Goal: Find contact information: Obtain details needed to contact an individual or organization

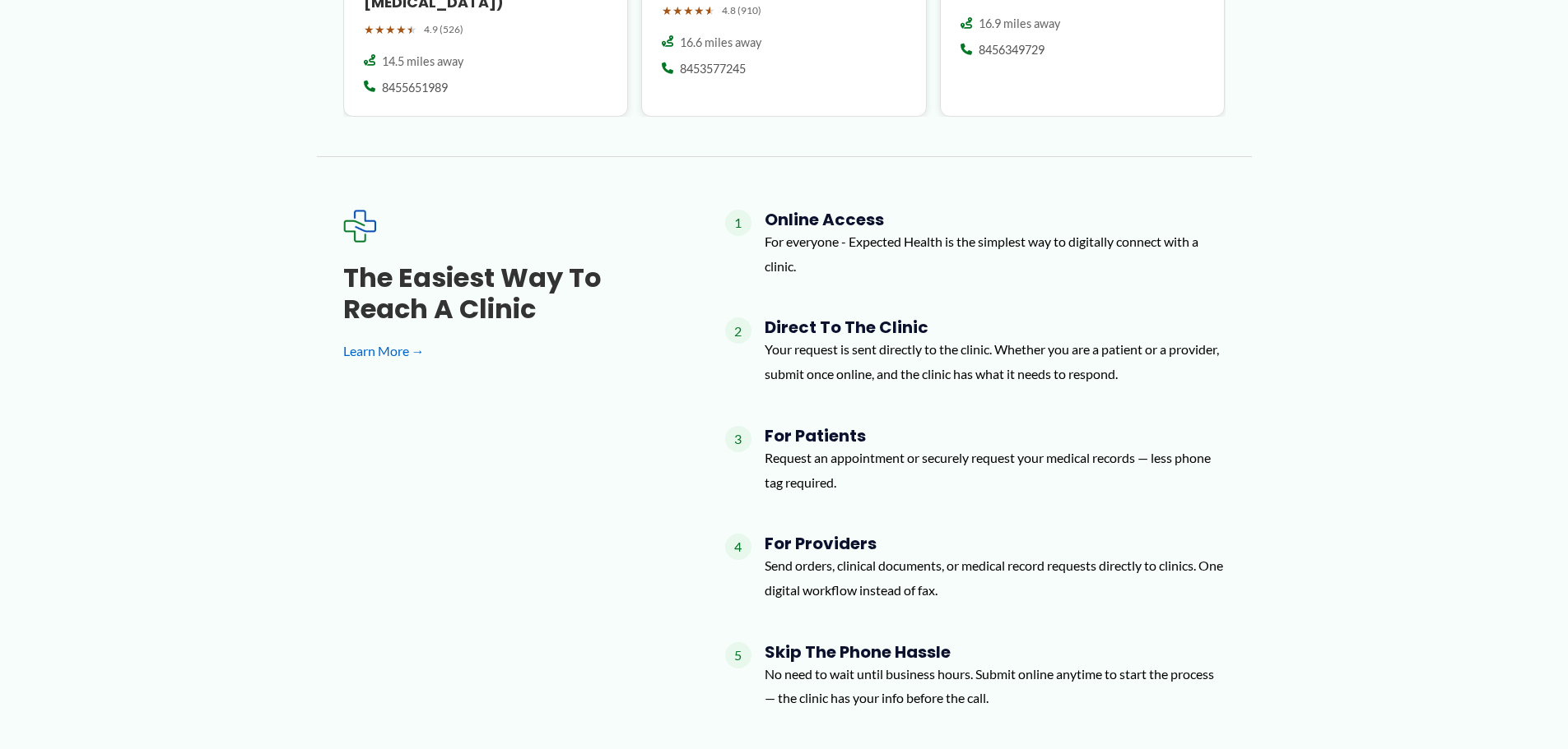
scroll to position [2511, 0]
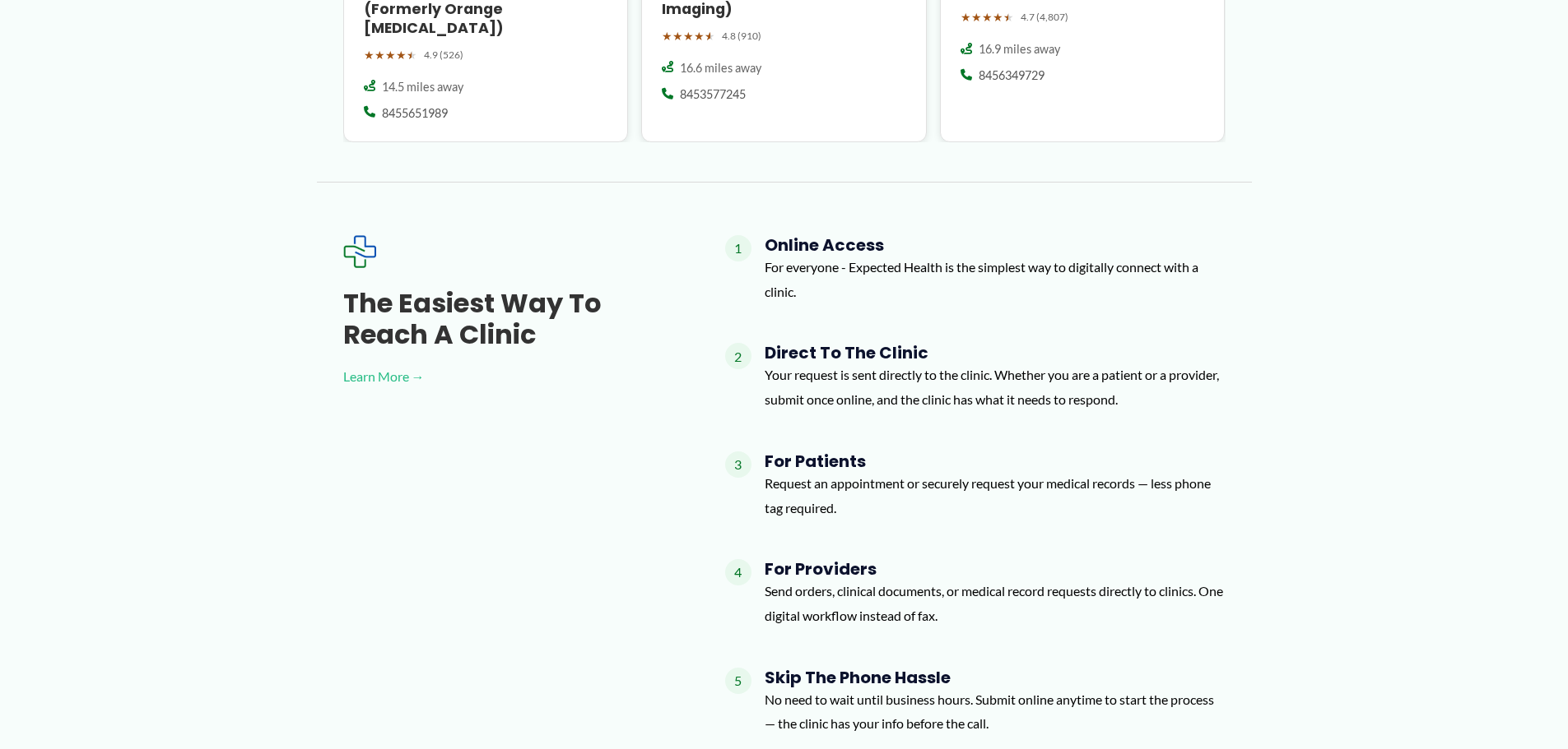
click at [390, 364] on link "Learn More →" at bounding box center [507, 377] width 329 height 25
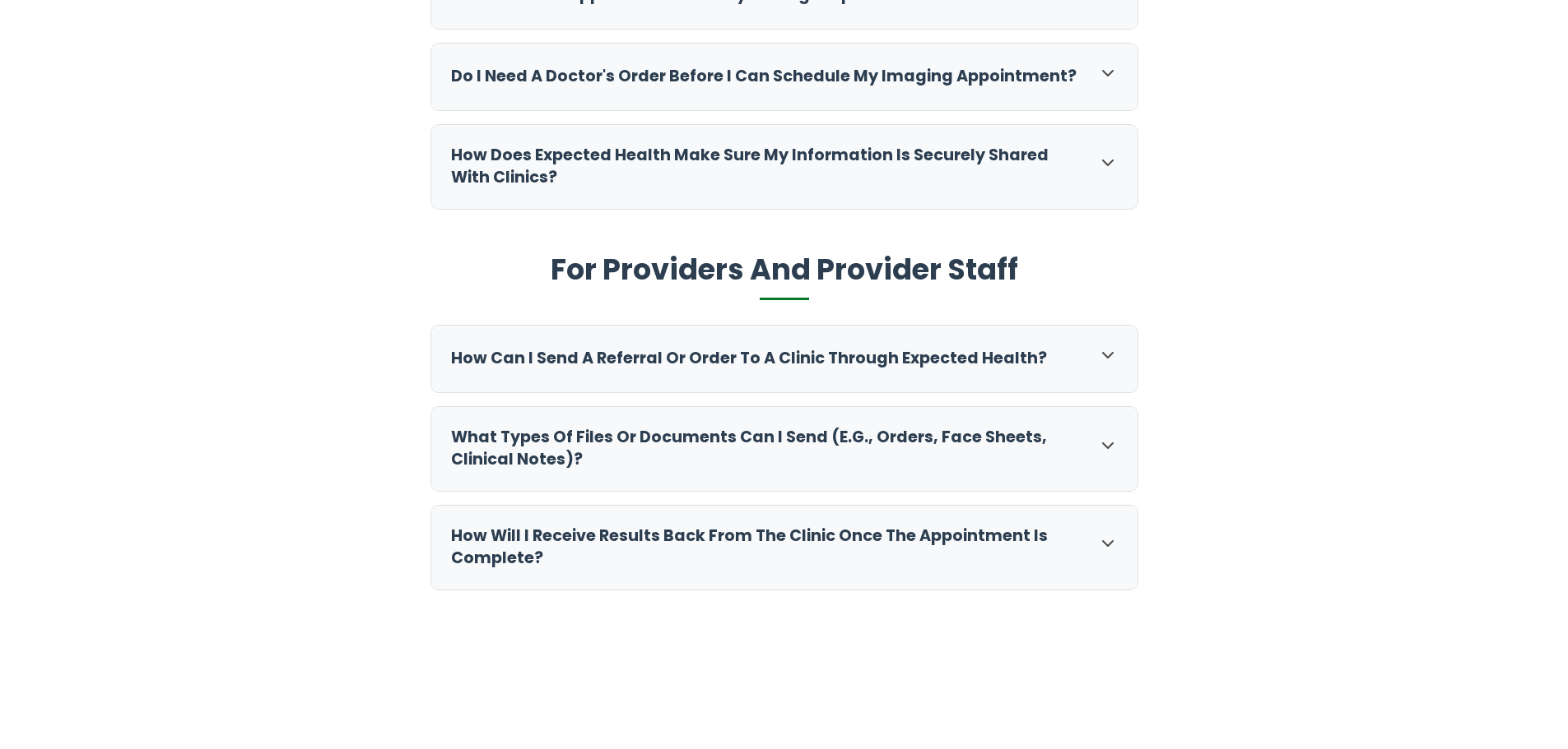
scroll to position [740, 0]
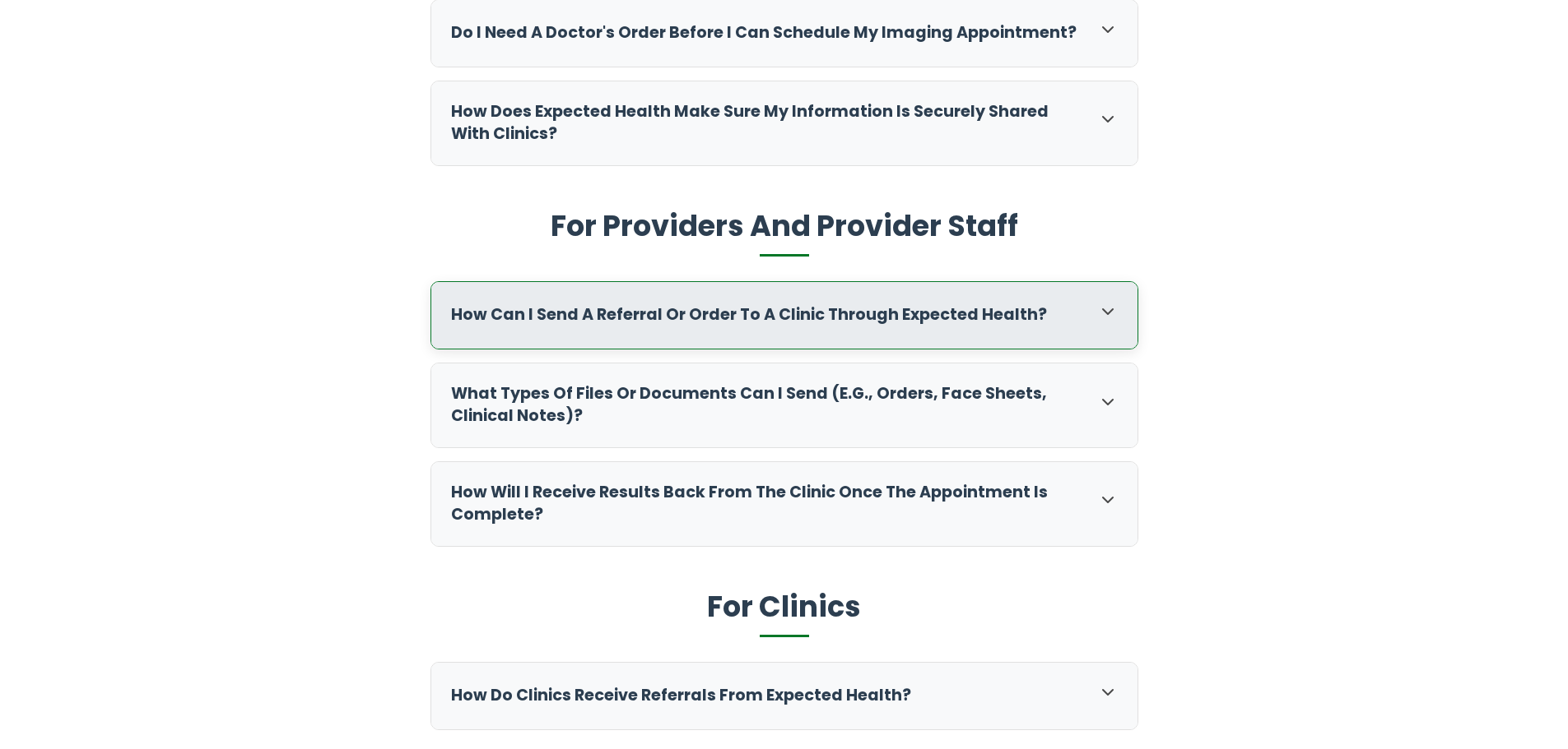
click at [1110, 318] on icon at bounding box center [1108, 311] width 20 height 20
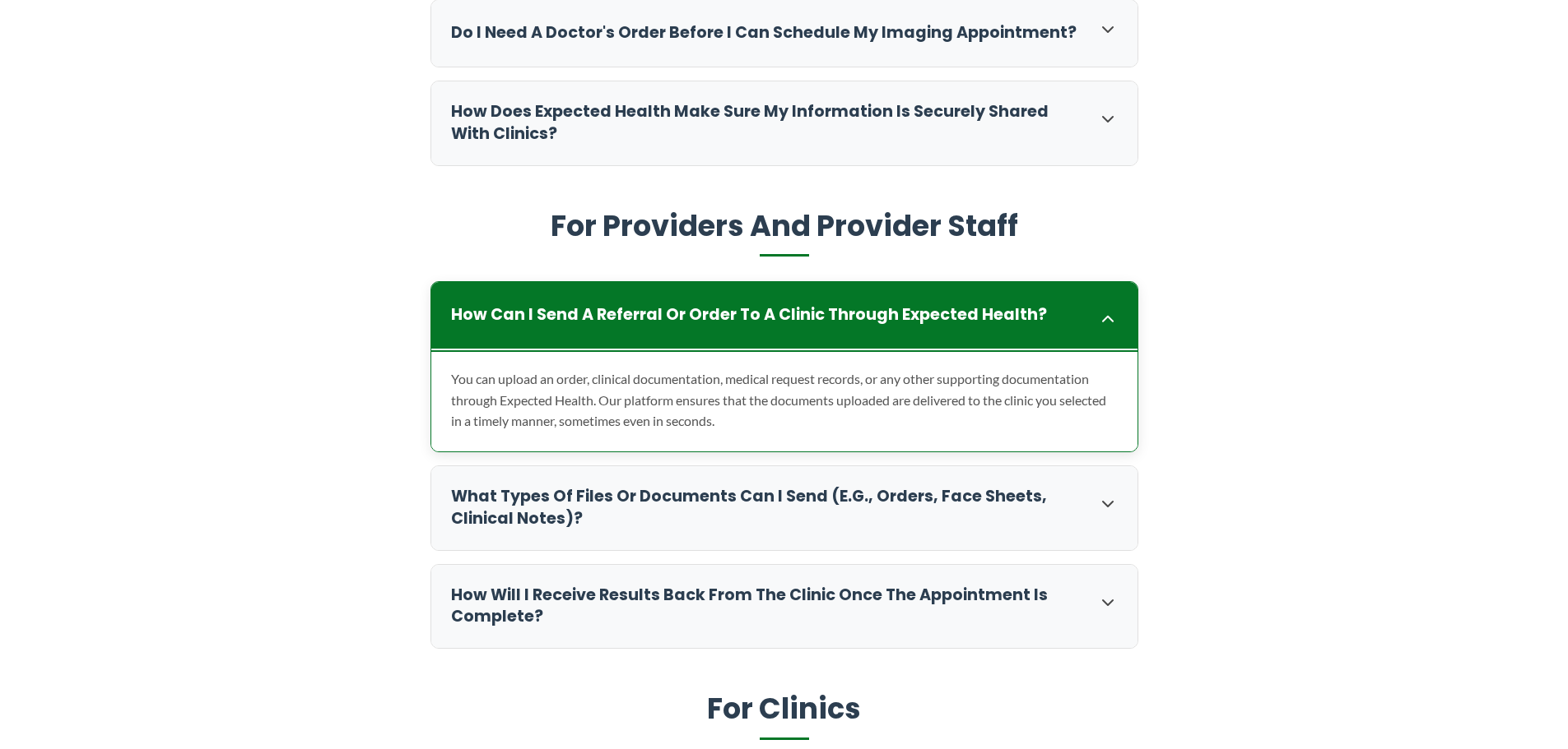
click at [1110, 318] on icon at bounding box center [1108, 319] width 20 height 20
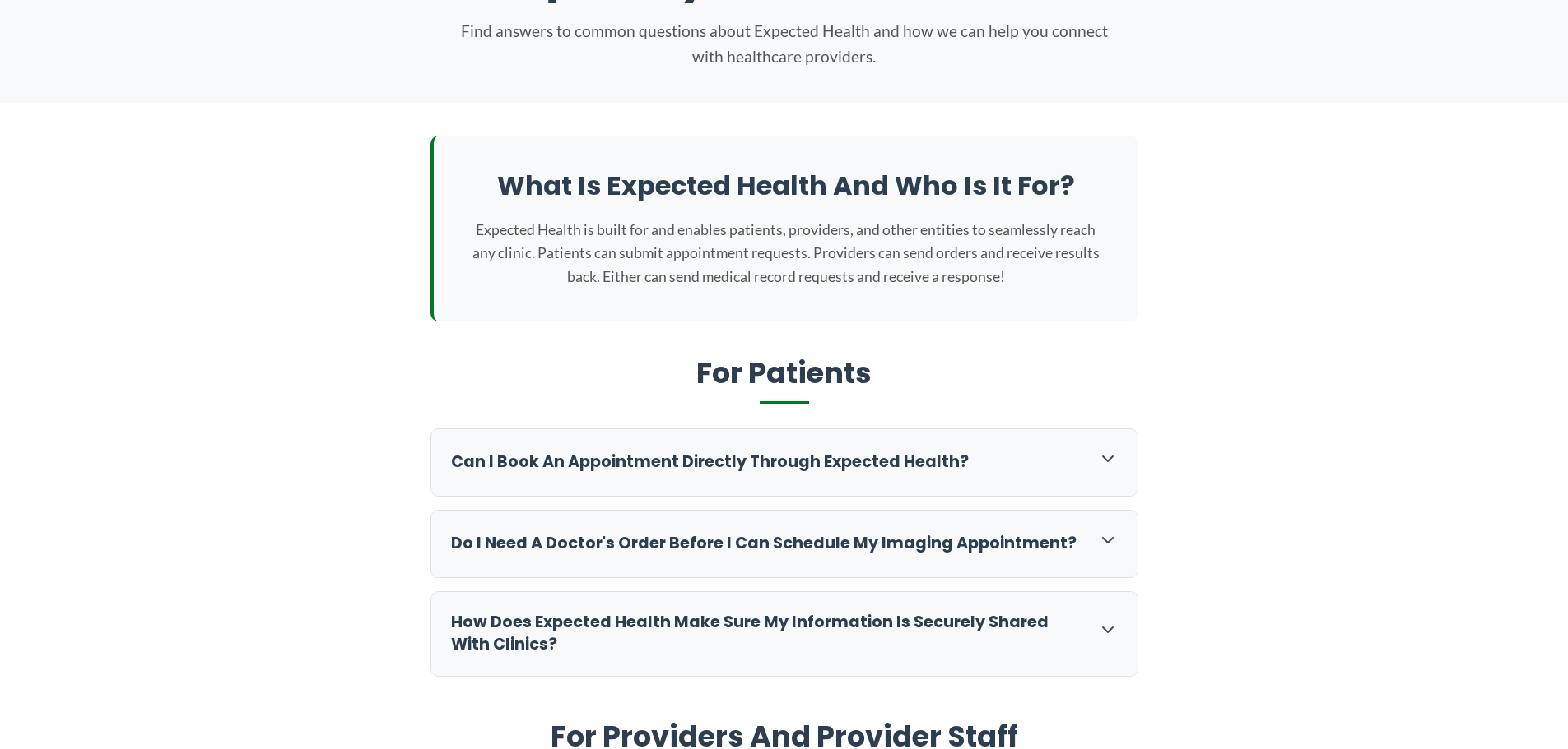
scroll to position [0, 0]
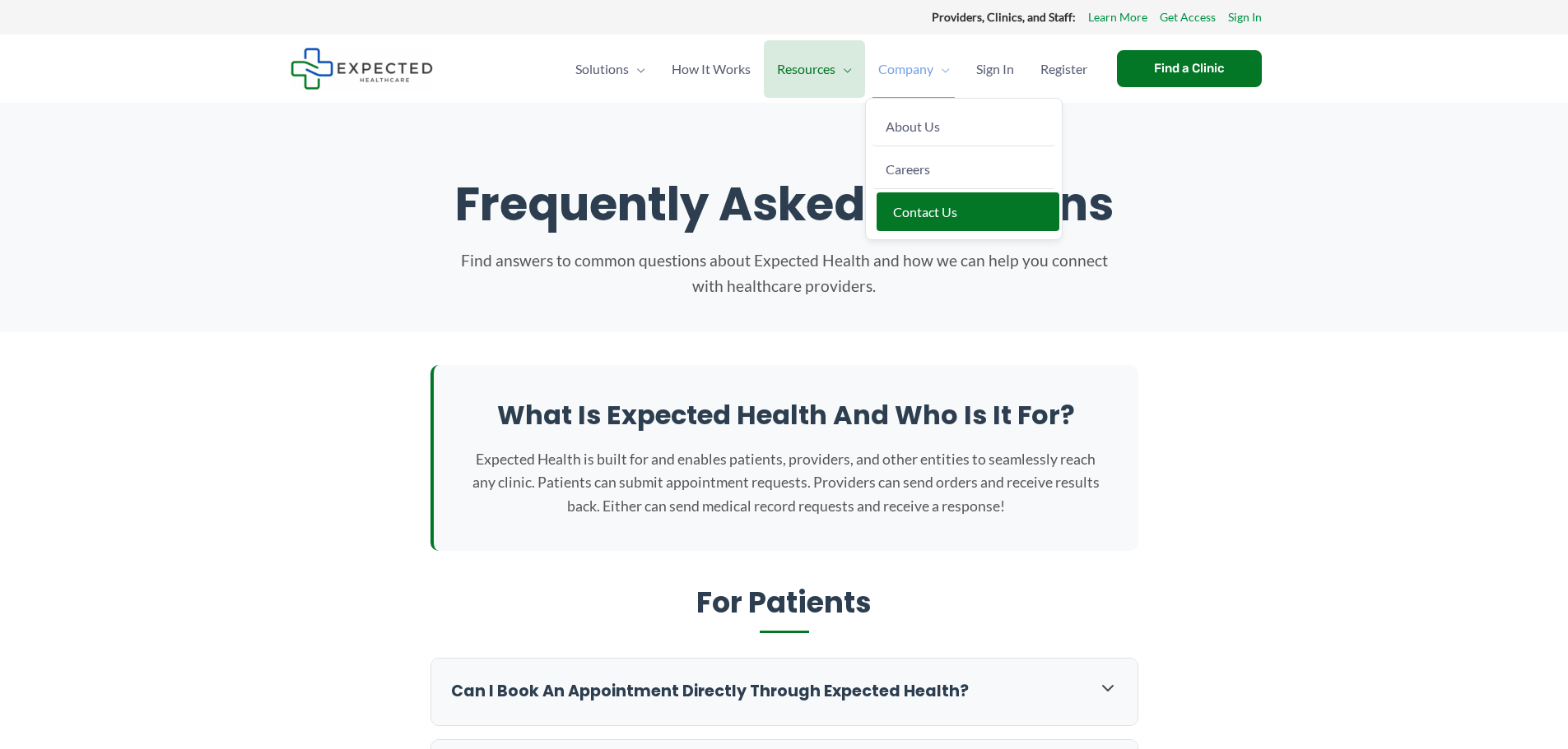
click at [965, 204] on link "Contact Us" at bounding box center [968, 212] width 183 height 39
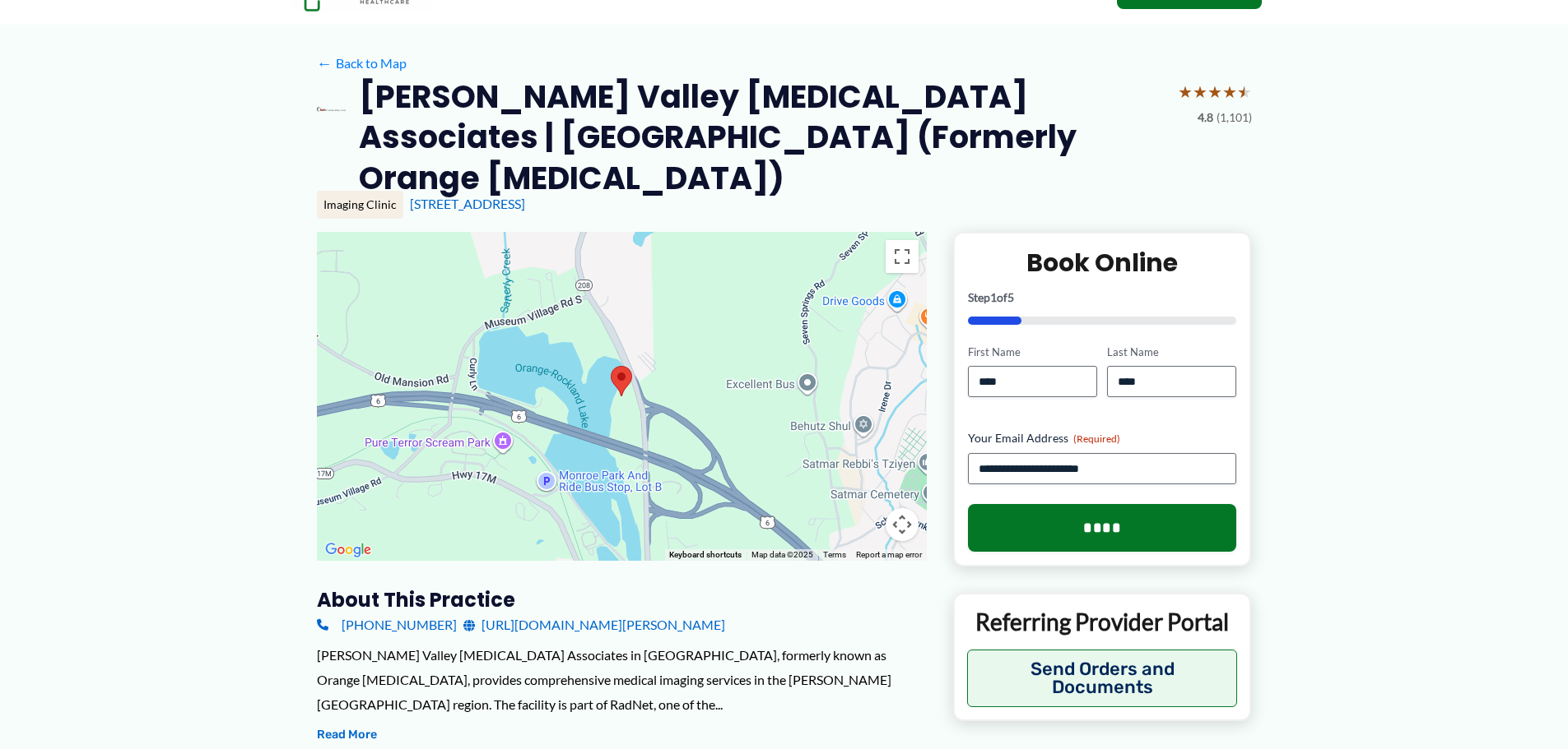
scroll to position [165, 0]
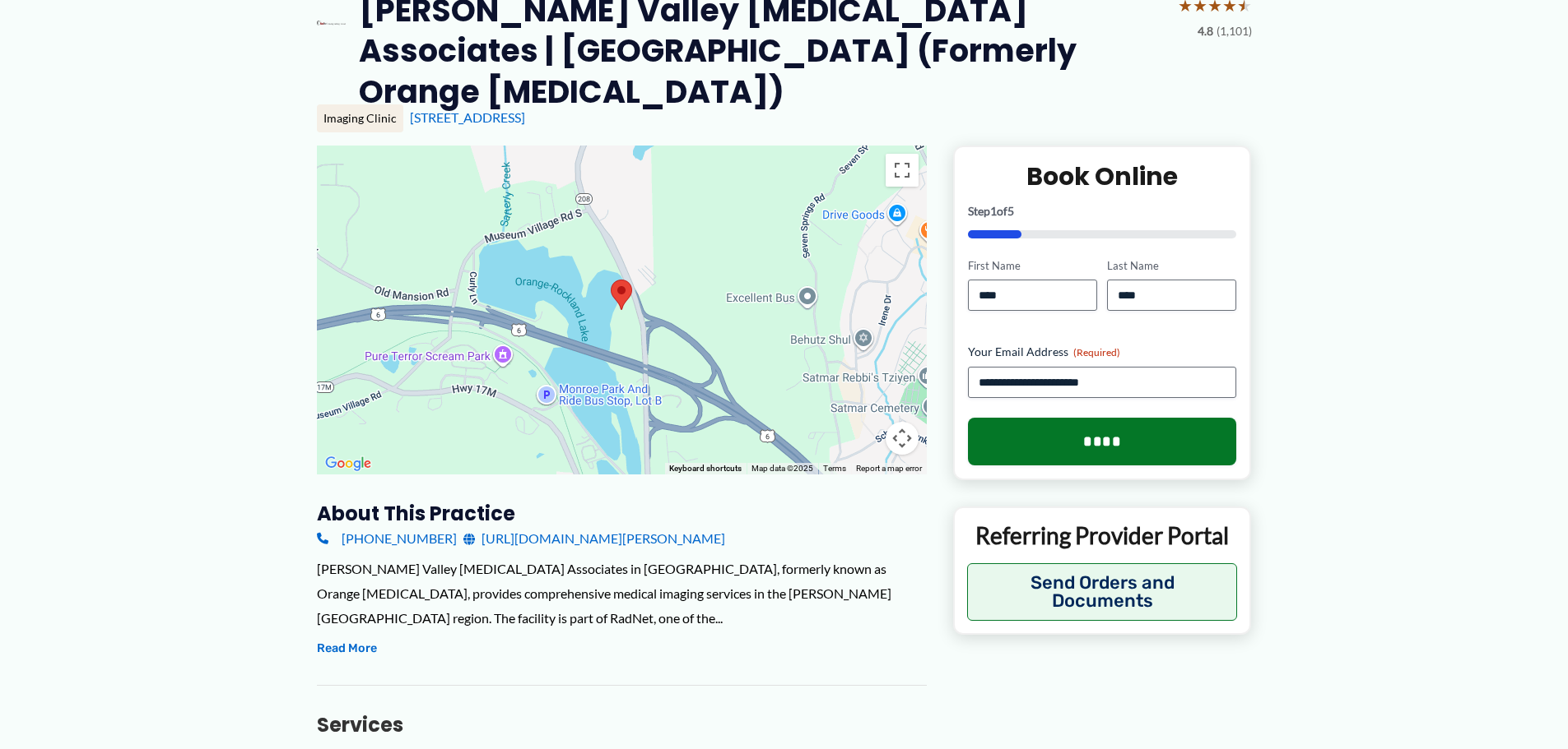
click at [725, 527] on link "[URL][DOMAIN_NAME][PERSON_NAME]" at bounding box center [594, 539] width 261 height 25
